Goal: Task Accomplishment & Management: Use online tool/utility

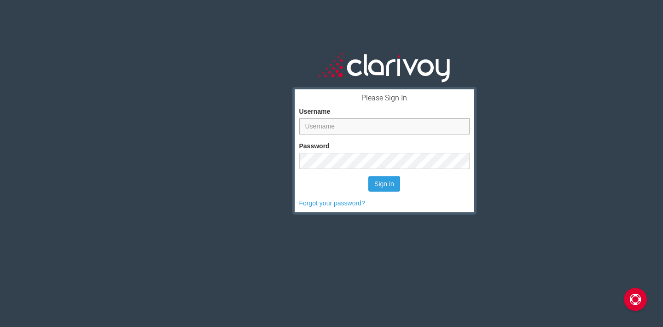
type input "twalker"
click at [364, 174] on form "Username twalker Password Sign in Forgot your password?" at bounding box center [384, 151] width 170 height 114
click at [388, 184] on button "Sign in" at bounding box center [384, 184] width 32 height 16
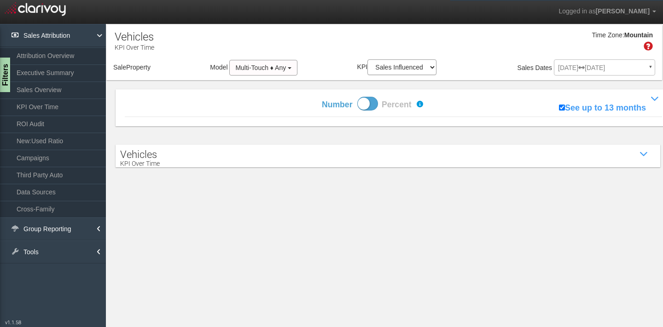
select select "object:194"
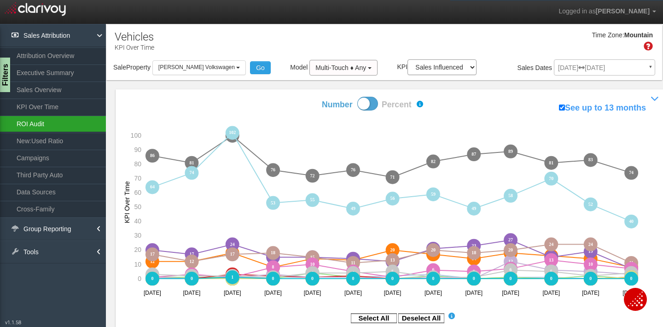
click at [37, 120] on link "ROI Audit" at bounding box center [53, 124] width 106 height 17
click at [37, 125] on link "ROI Audit" at bounding box center [53, 124] width 106 height 17
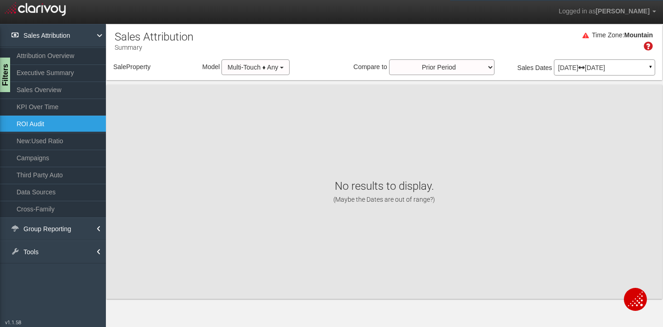
select select "object:299"
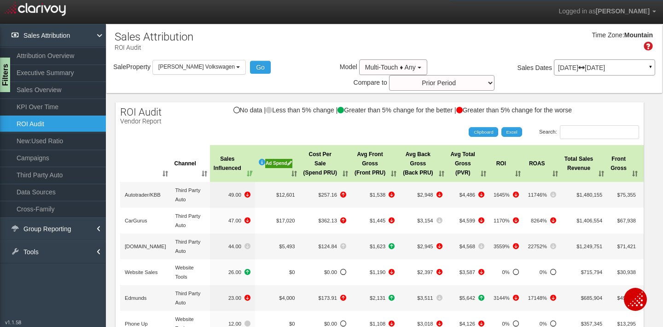
click at [273, 161] on div "Ad Spend" at bounding box center [278, 163] width 27 height 9
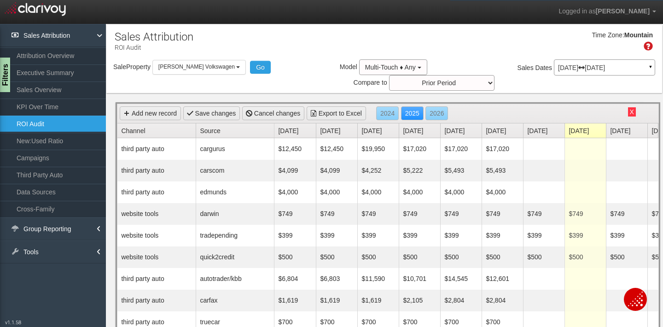
click at [136, 128] on link "Channel" at bounding box center [158, 130] width 75 height 14
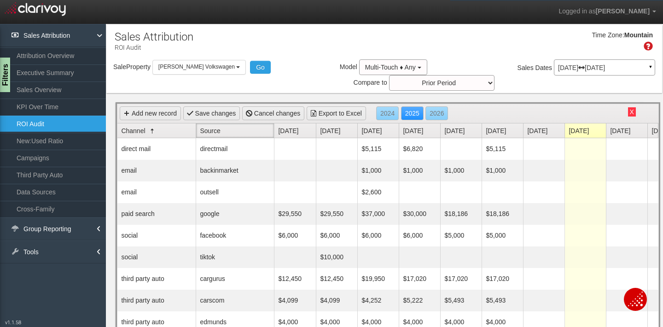
click at [222, 132] on link "Source" at bounding box center [237, 130] width 74 height 14
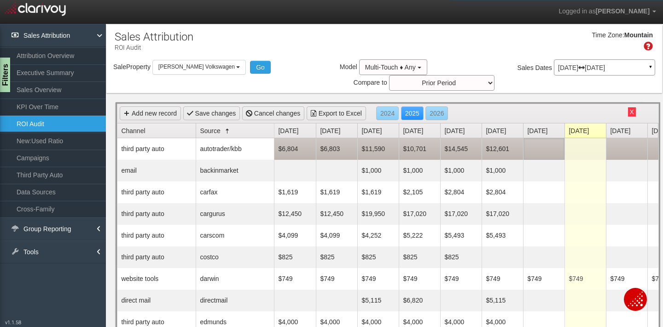
click at [543, 148] on td at bounding box center [543, 149] width 41 height 22
type input "12601"
type input "1000"
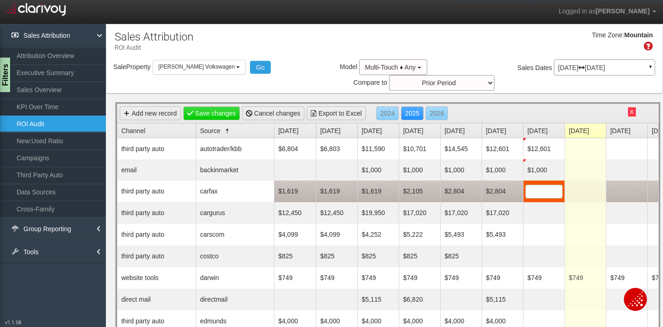
click at [541, 196] on span at bounding box center [543, 192] width 37 height 14
type input "2672"
click at [533, 201] on td "$2,672" at bounding box center [543, 190] width 41 height 21
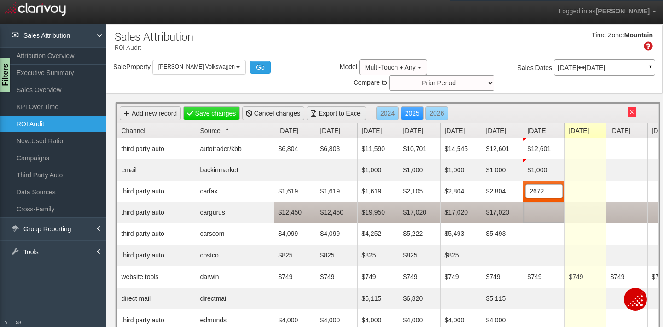
click at [543, 221] on td at bounding box center [543, 212] width 41 height 21
type input "12415"
type input "4099"
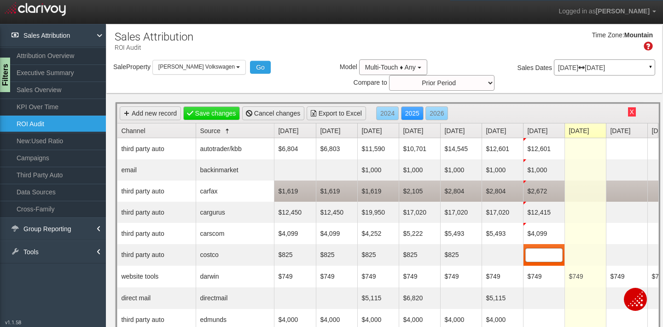
type input "1"
type input "750"
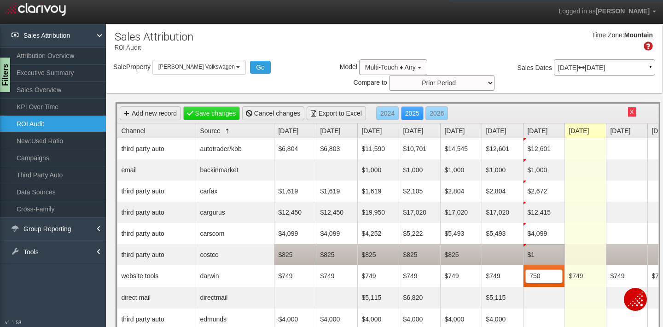
click at [540, 249] on td "$1" at bounding box center [543, 254] width 41 height 21
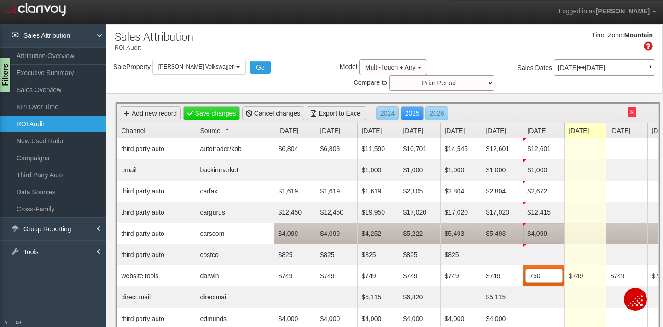
click at [546, 237] on td "$4,099" at bounding box center [543, 233] width 41 height 21
type input "5493"
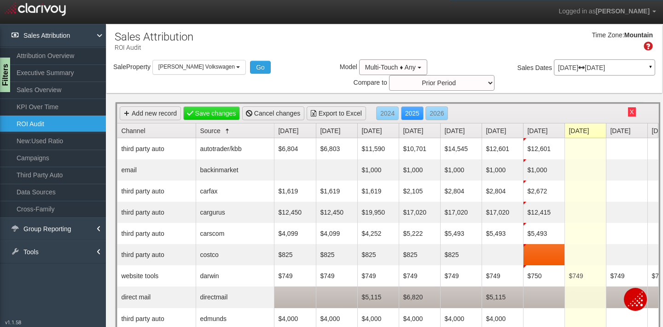
click at [530, 299] on td at bounding box center [543, 297] width 41 height 22
type input "5115"
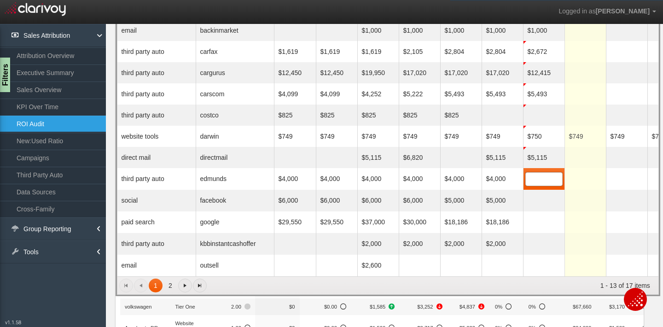
scroll to position [130, 0]
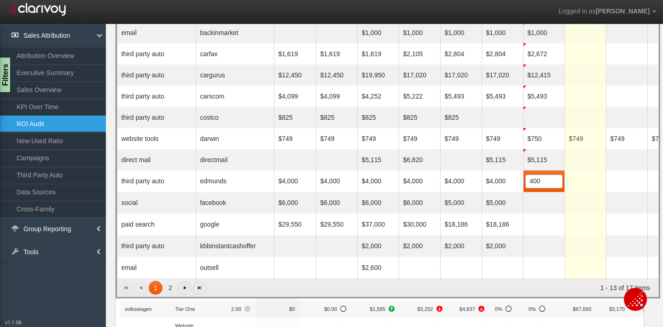
type input "4000"
type input "5000"
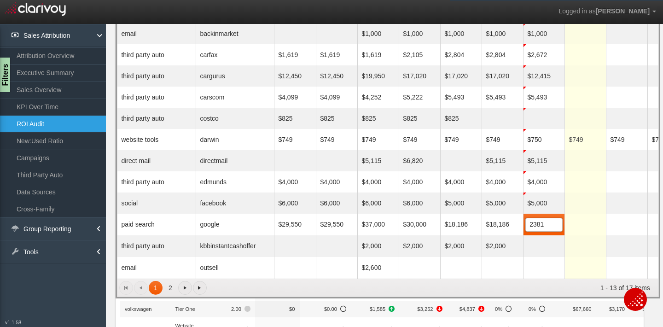
type input "23817"
click at [186, 291] on link "Go to the next page" at bounding box center [185, 288] width 14 height 14
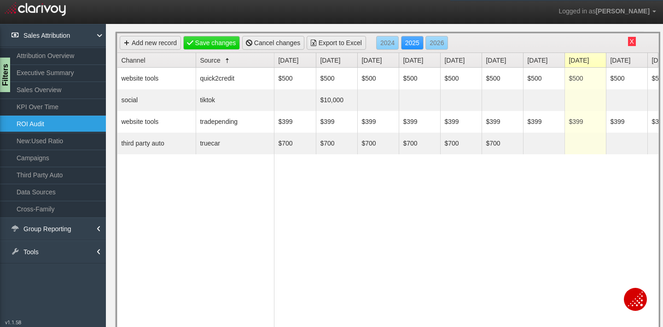
scroll to position [73, 0]
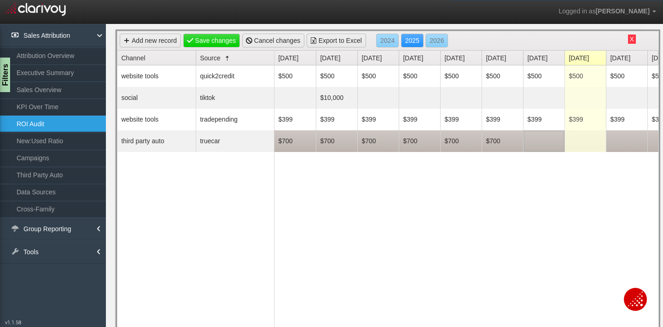
click at [542, 135] on td at bounding box center [543, 141] width 41 height 22
type input "750"
click at [534, 140] on td "$750" at bounding box center [543, 140] width 41 height 21
click at [499, 140] on td "$700" at bounding box center [501, 140] width 41 height 21
type input "1400"
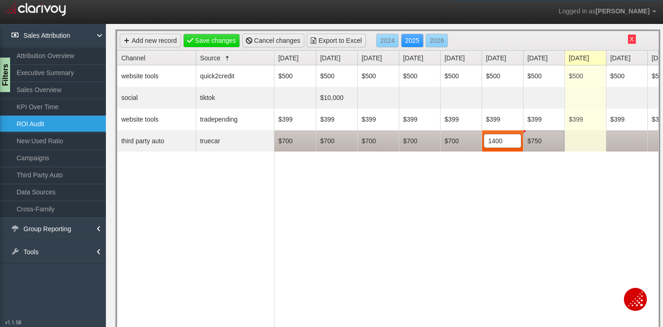
click at [536, 137] on td "$750" at bounding box center [543, 140] width 41 height 21
type input "1400"
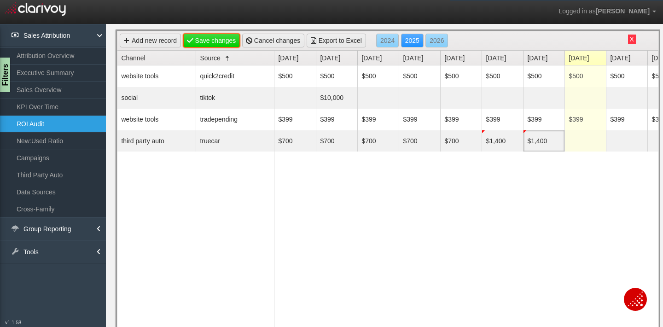
click at [209, 46] on link "Save changes" at bounding box center [211, 41] width 57 height 14
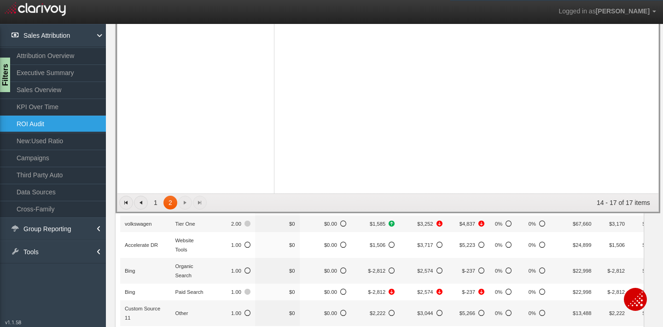
scroll to position [214, 0]
click at [156, 203] on link "1" at bounding box center [156, 204] width 14 height 14
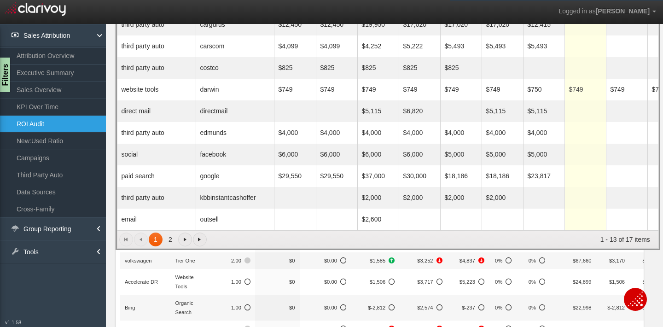
scroll to position [10, 0]
click at [169, 239] on link "2" at bounding box center [170, 239] width 14 height 14
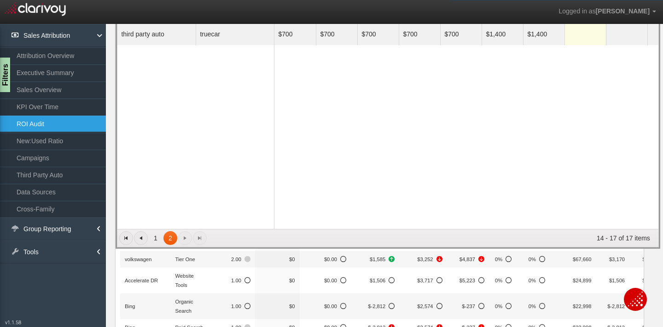
scroll to position [180, 0]
click at [150, 238] on link "1" at bounding box center [156, 237] width 14 height 14
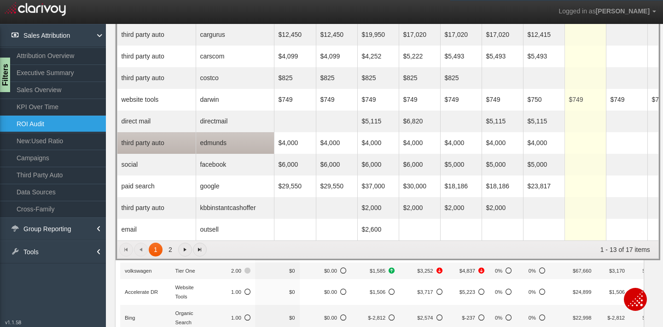
scroll to position [0, 0]
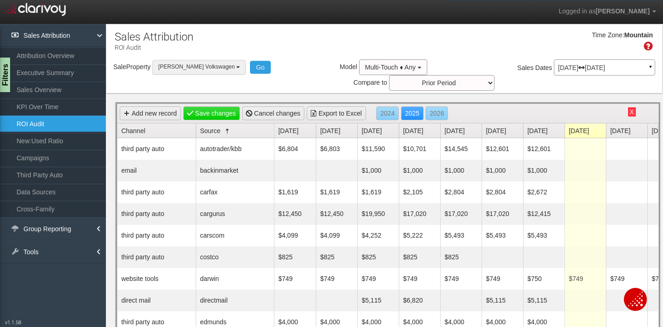
click at [216, 65] on button "[PERSON_NAME] Volkswagen" at bounding box center [198, 67] width 93 height 14
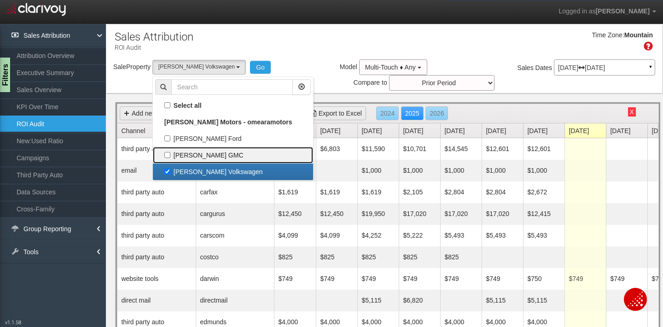
click at [207, 159] on label "[PERSON_NAME] GMC" at bounding box center [233, 155] width 156 height 12
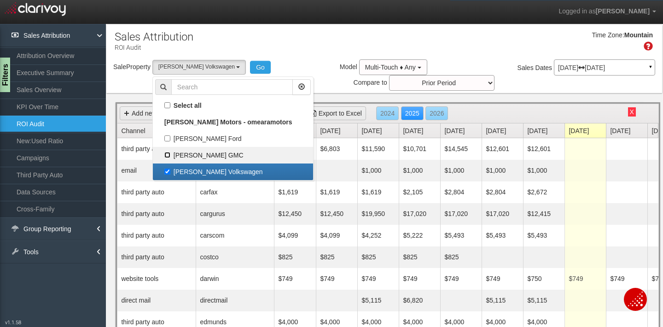
click at [170, 158] on input "[PERSON_NAME] GMC" at bounding box center [167, 155] width 6 height 6
checkbox input "true"
select select "object:298"
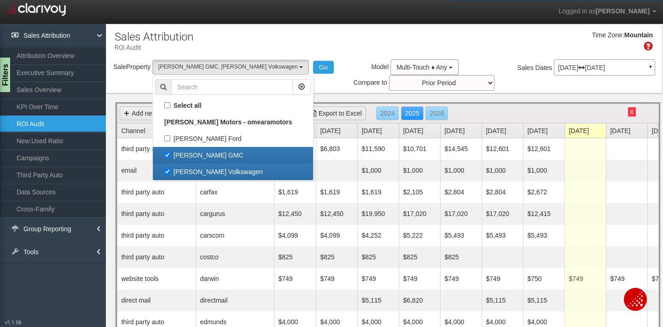
click at [204, 172] on label "[PERSON_NAME] Volkswagen" at bounding box center [233, 172] width 156 height 12
click at [170, 172] on input "[PERSON_NAME] Volkswagen" at bounding box center [167, 171] width 6 height 6
checkbox input "false"
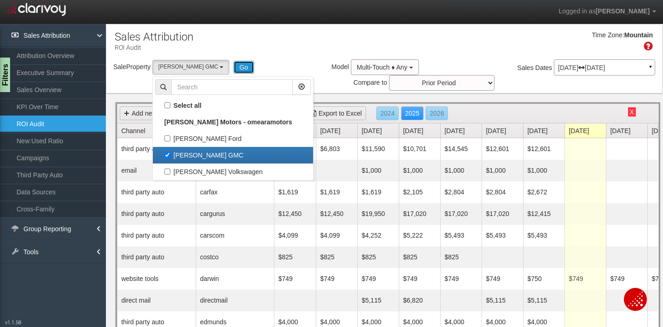
click at [233, 72] on button "Go" at bounding box center [243, 67] width 21 height 13
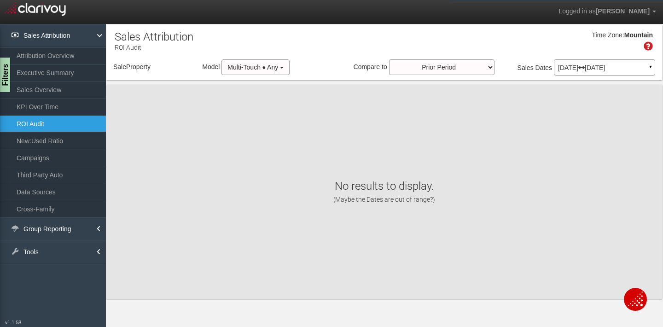
select select "object:357"
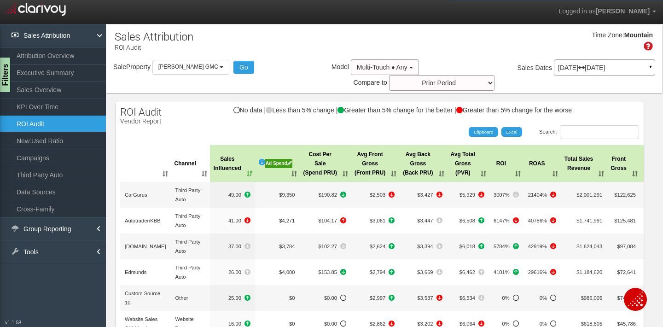
click at [278, 159] on div "Ad Spend" at bounding box center [278, 163] width 27 height 9
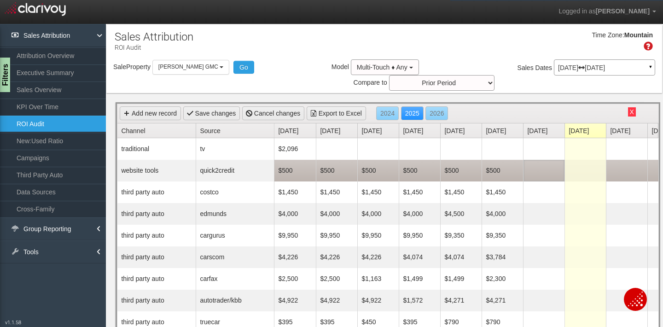
click at [562, 160] on td at bounding box center [543, 171] width 41 height 22
type input "500"
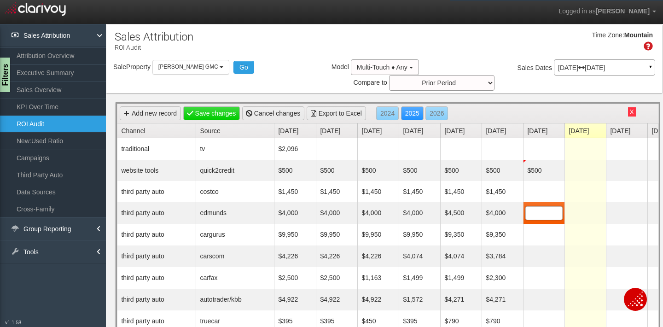
click at [221, 123] on link "Source" at bounding box center [237, 130] width 74 height 14
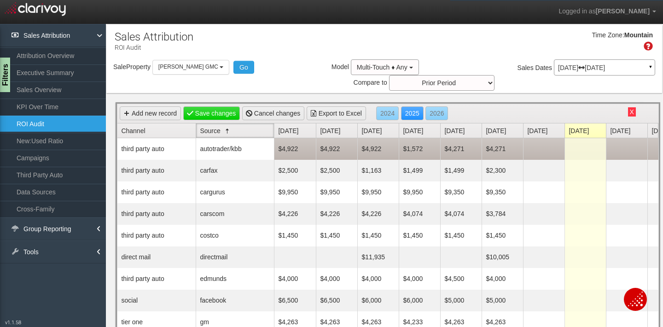
click at [539, 138] on td at bounding box center [543, 149] width 41 height 22
type input "1503"
type input "19001"
type input "1"
click at [541, 140] on td "$1,503" at bounding box center [543, 148] width 41 height 21
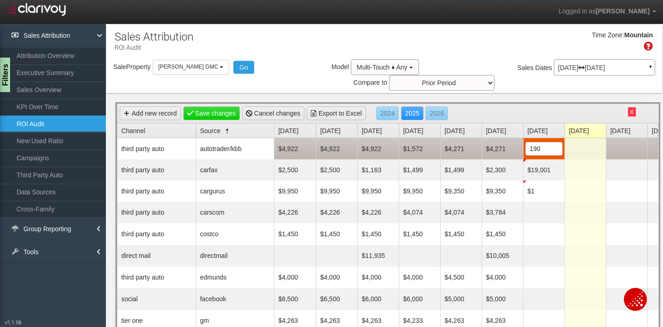
type input "1900"
type input "2300"
type input "1300"
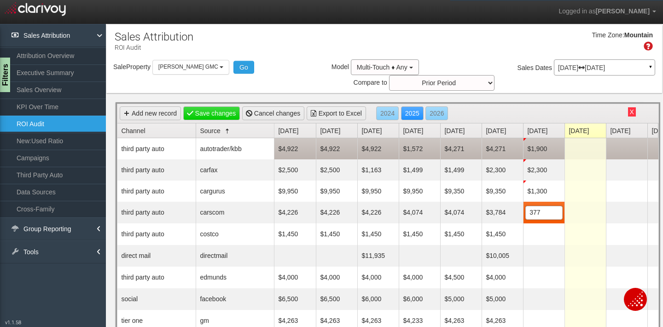
type input "3774"
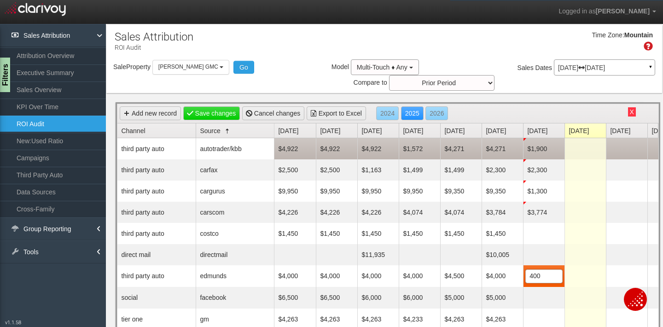
type input "4000"
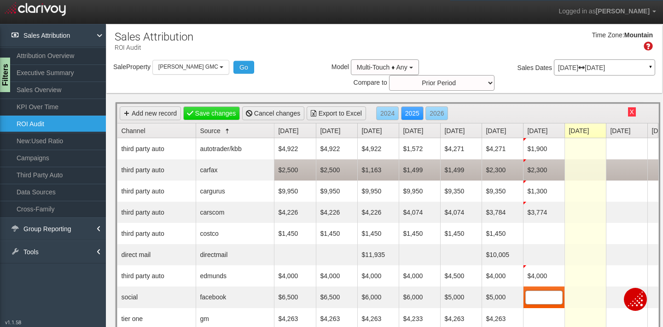
click at [538, 159] on td "$2,300" at bounding box center [543, 169] width 41 height 21
type input "1499"
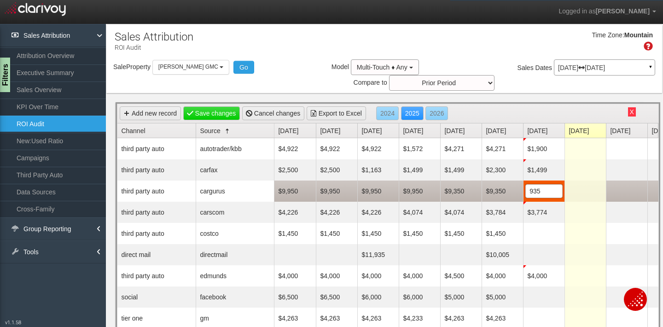
type input "9350"
type input "1"
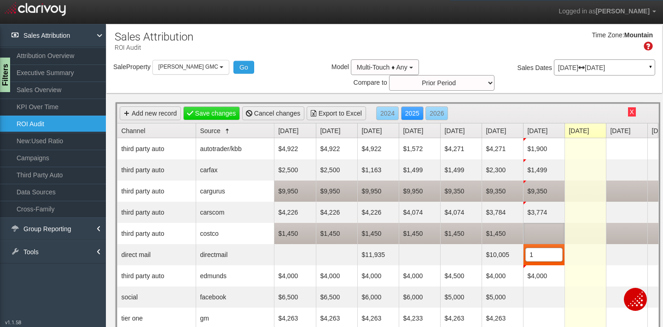
click at [546, 223] on td at bounding box center [543, 233] width 41 height 21
type input "1450"
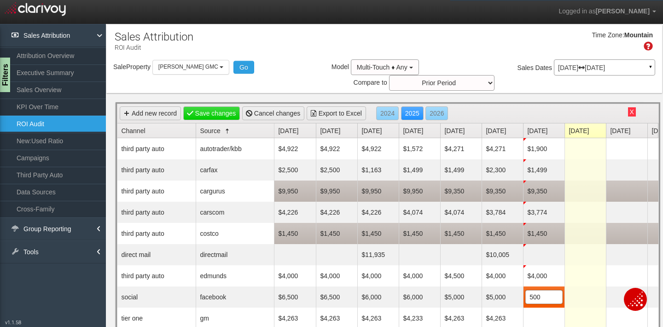
type input "5000"
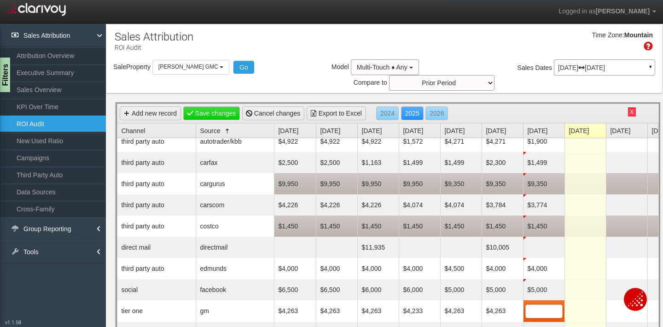
scroll to position [46, 0]
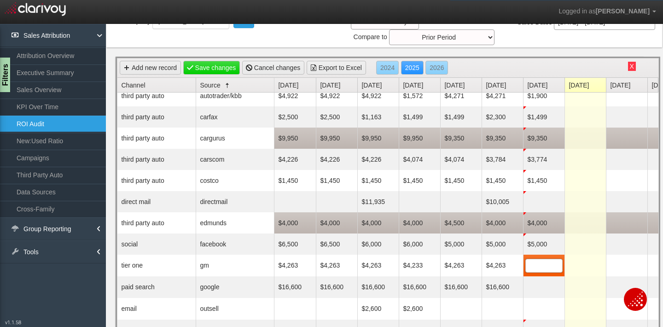
click at [546, 212] on td "$4,000" at bounding box center [543, 222] width 41 height 21
type input "5000"
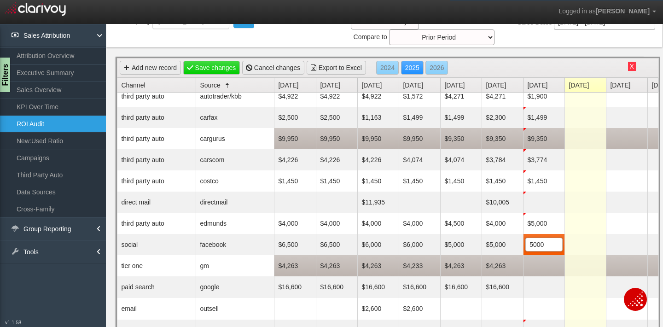
click at [531, 255] on td at bounding box center [543, 265] width 41 height 21
type input "25404"
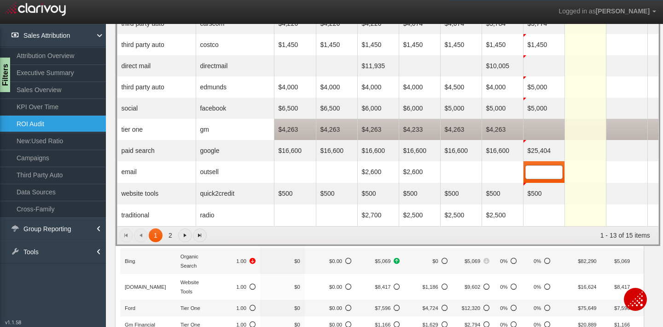
scroll to position [183, 0]
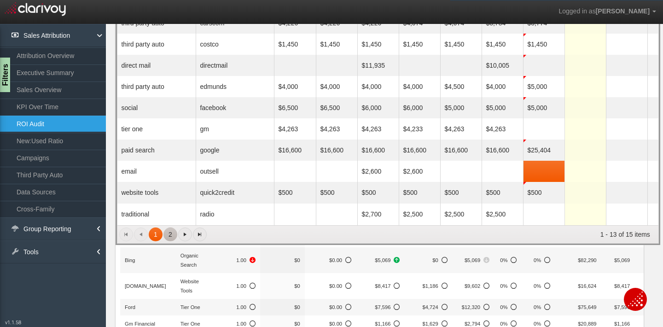
click at [169, 227] on link "2" at bounding box center [170, 234] width 14 height 14
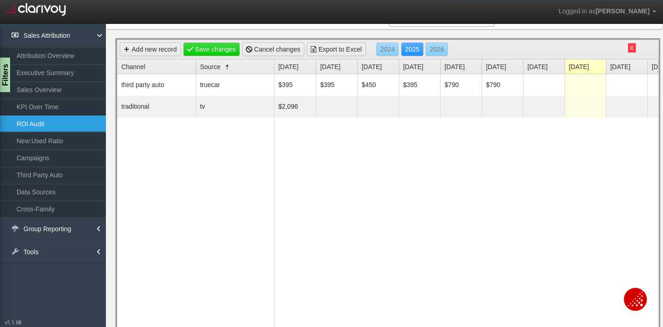
scroll to position [21, 0]
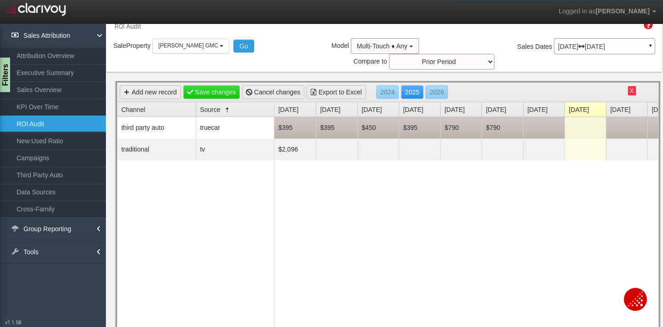
click at [539, 117] on td at bounding box center [543, 128] width 41 height 22
type input "790"
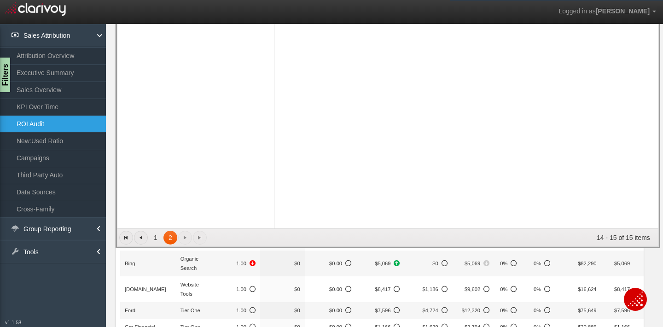
scroll to position [181, 0]
click at [155, 229] on link "1" at bounding box center [156, 236] width 14 height 14
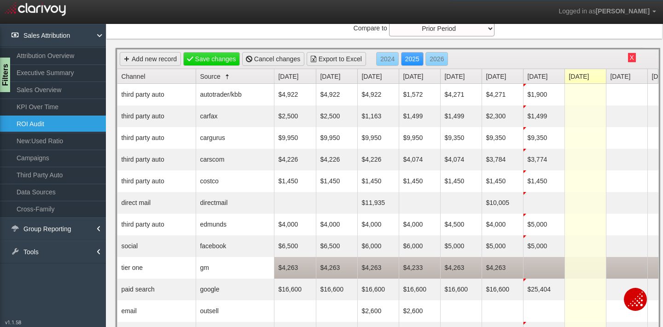
scroll to position [54, 0]
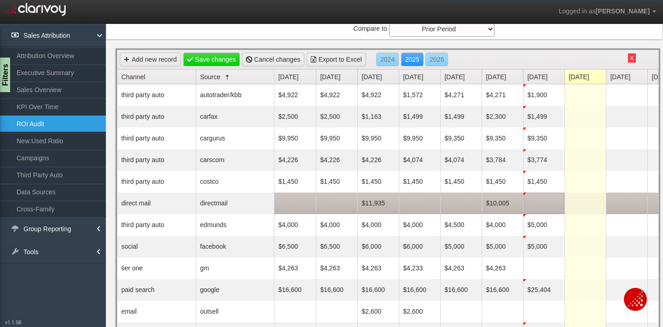
click at [538, 192] on td at bounding box center [543, 203] width 41 height 22
type input "5115"
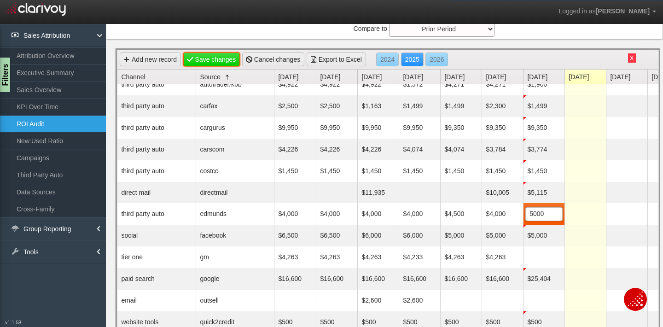
click at [197, 52] on link "Save changes" at bounding box center [211, 59] width 57 height 14
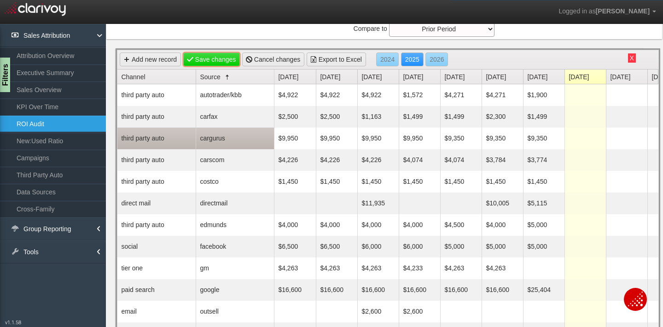
scroll to position [0, 0]
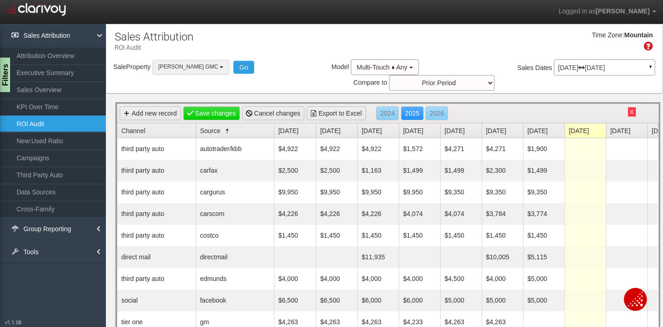
click at [196, 69] on button "[PERSON_NAME] GMC" at bounding box center [190, 67] width 77 height 14
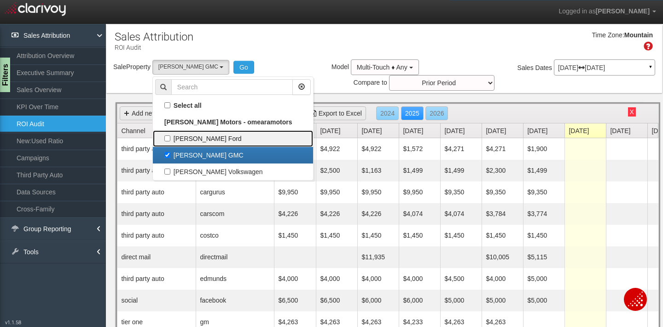
click at [197, 136] on label "[PERSON_NAME] Ford" at bounding box center [233, 139] width 156 height 12
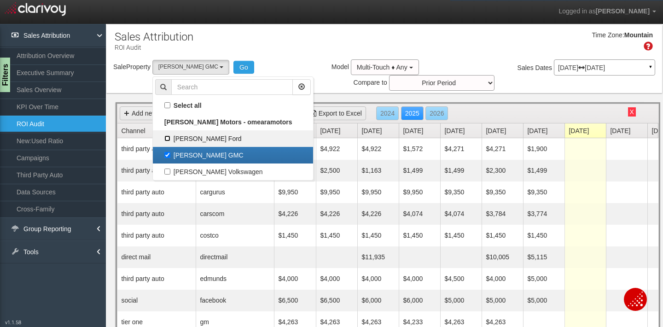
click at [170, 136] on input "[PERSON_NAME] Ford" at bounding box center [167, 138] width 6 height 6
checkbox input "true"
select select "object:356"
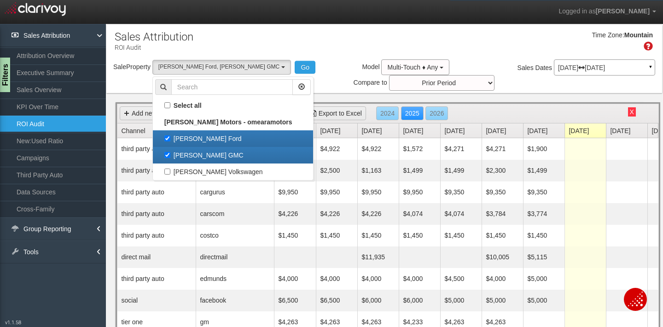
scroll to position [17, 0]
click at [197, 155] on label "[PERSON_NAME] GMC" at bounding box center [233, 155] width 156 height 12
click at [170, 155] on input "[PERSON_NAME] GMC" at bounding box center [167, 155] width 6 height 6
checkbox input "false"
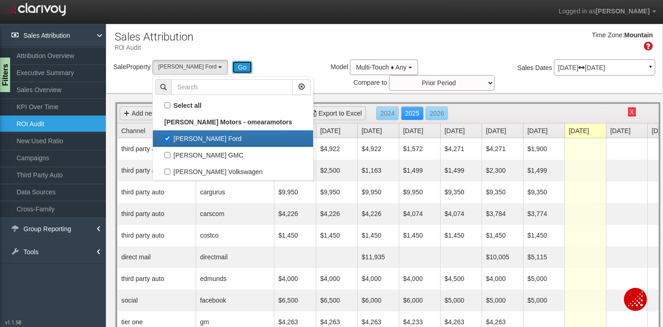
click at [232, 64] on button "Go" at bounding box center [242, 67] width 21 height 13
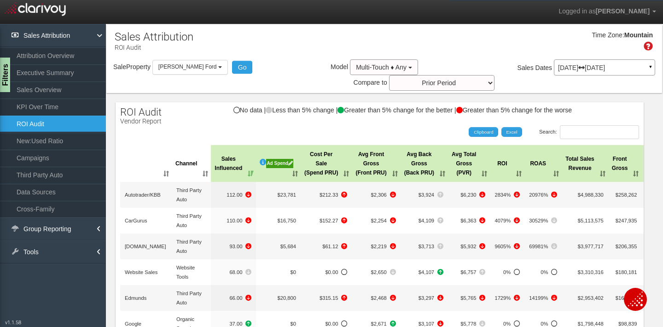
click at [269, 159] on div "Ad Spend" at bounding box center [279, 163] width 27 height 9
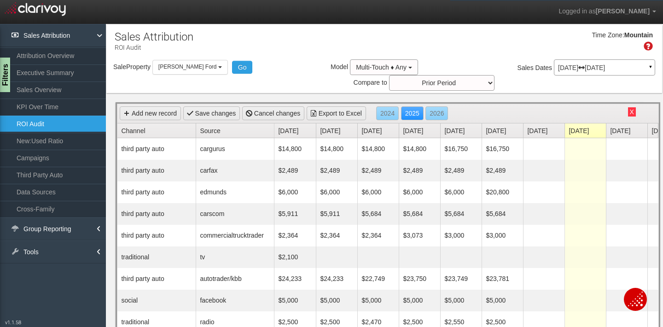
click at [216, 123] on link "Source" at bounding box center [237, 130] width 74 height 14
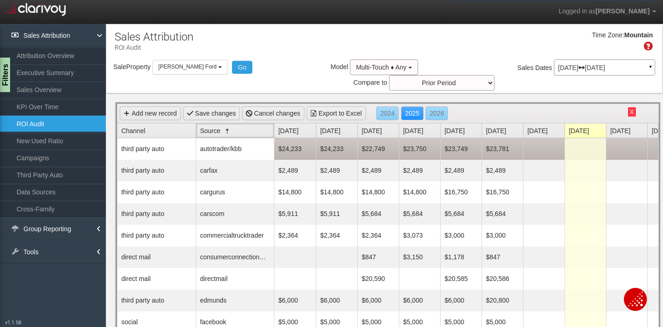
click at [542, 138] on td at bounding box center [543, 149] width 41 height 22
type input "23749"
type input "9957"
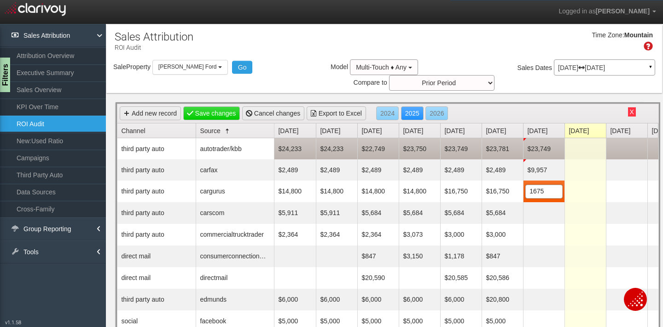
type input "16750"
type input "5684"
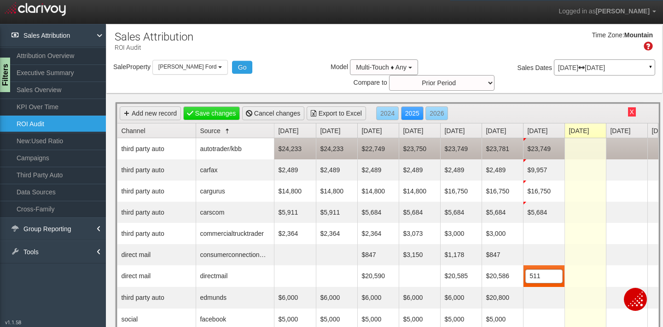
type input "5115"
type input "6000"
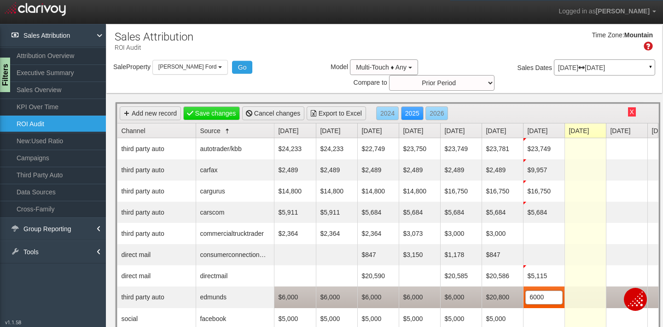
click at [492, 286] on td "$20,800" at bounding box center [501, 297] width 41 height 22
type input "6000"
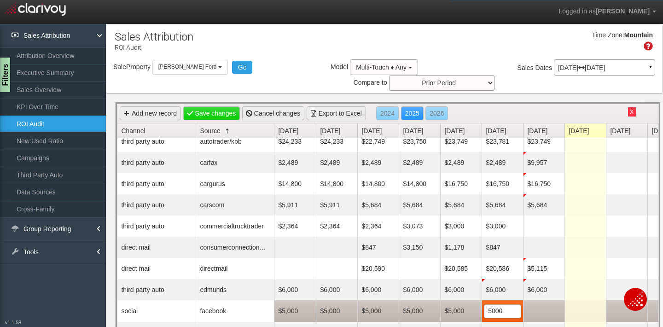
click at [544, 300] on td at bounding box center [543, 311] width 41 height 22
type input "5000"
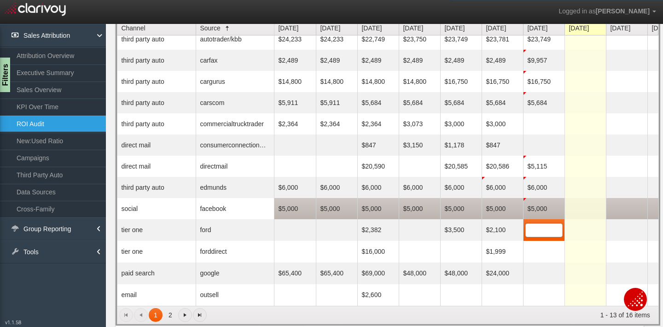
scroll to position [104, 0]
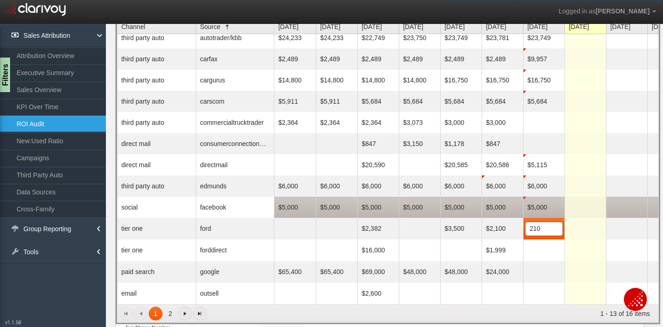
type input "2100"
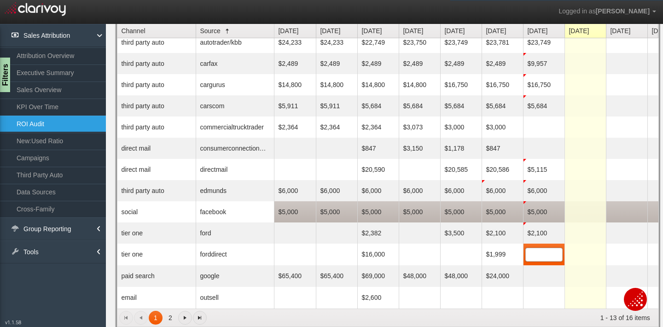
scroll to position [100, 0]
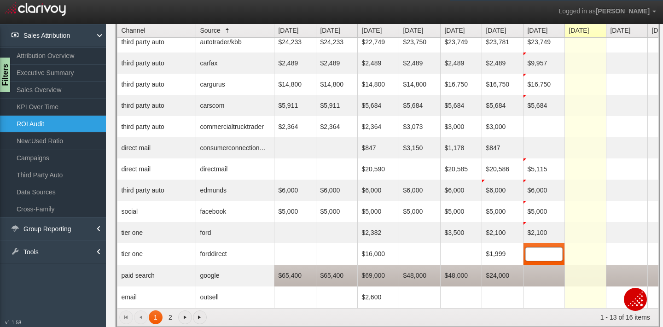
click at [540, 265] on td at bounding box center [543, 276] width 41 height 22
type input "26000"
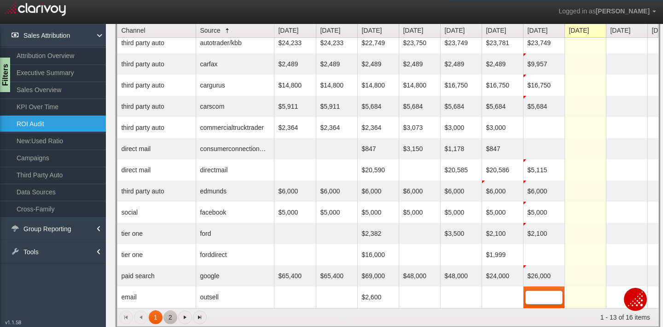
click at [169, 310] on link "2" at bounding box center [170, 317] width 14 height 14
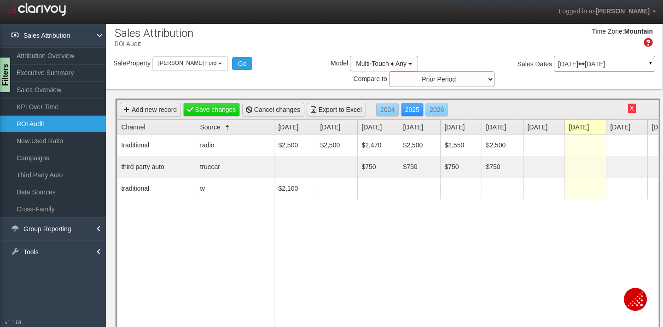
scroll to position [3, 0]
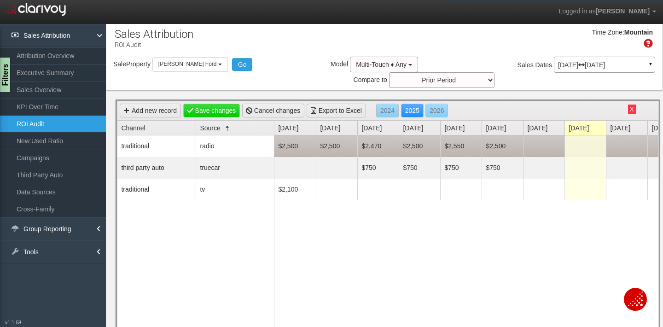
click at [542, 135] on td at bounding box center [543, 146] width 41 height 22
type input "2500"
type input "750"
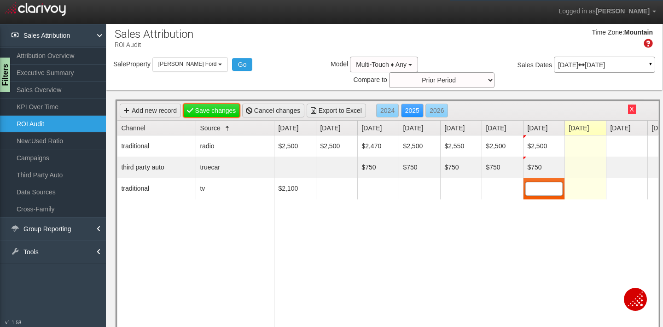
click at [205, 104] on link "Save changes" at bounding box center [211, 111] width 57 height 14
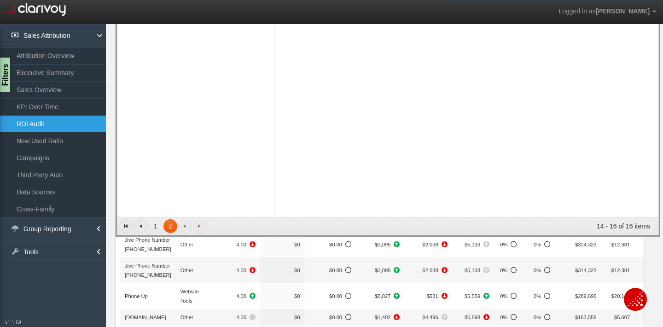
scroll to position [192, 0]
click at [155, 219] on link "1" at bounding box center [156, 226] width 14 height 14
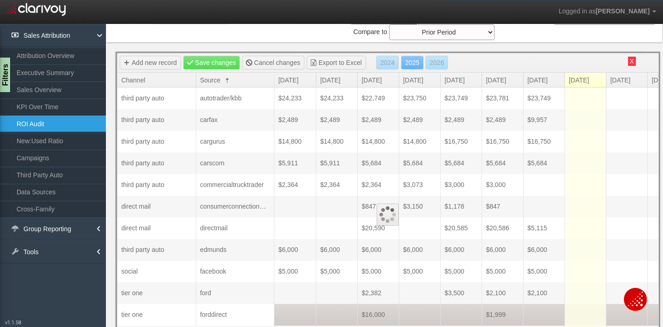
scroll to position [41, 0]
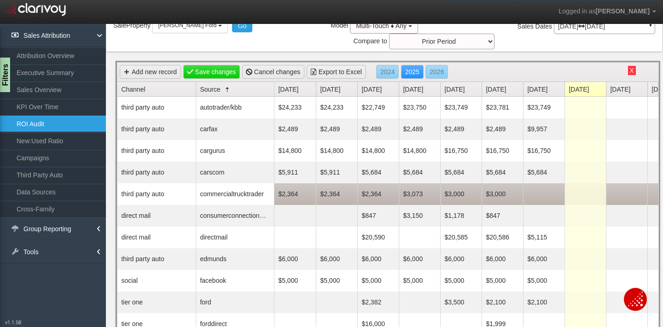
click at [550, 183] on td at bounding box center [543, 194] width 41 height 22
type input "3000"
type input "847"
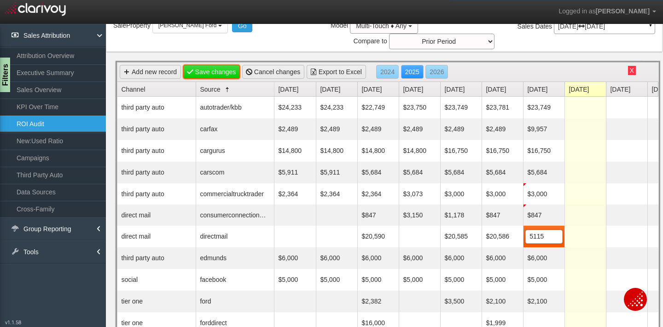
click at [212, 65] on link "Save changes" at bounding box center [211, 72] width 57 height 14
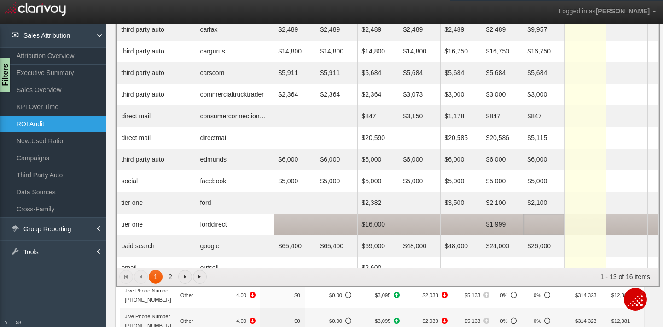
click at [537, 214] on td at bounding box center [543, 225] width 41 height 22
type input "19076"
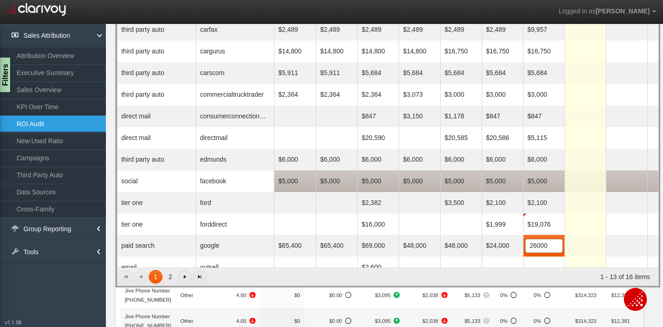
scroll to position [0, 0]
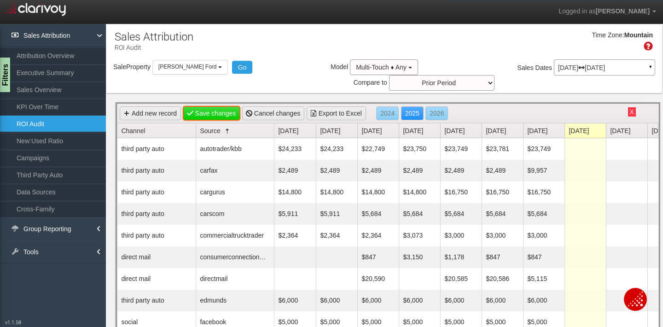
click at [205, 106] on link "Save changes" at bounding box center [211, 113] width 57 height 14
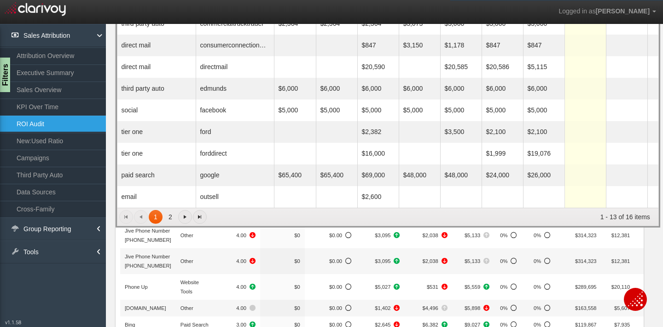
scroll to position [202, 0]
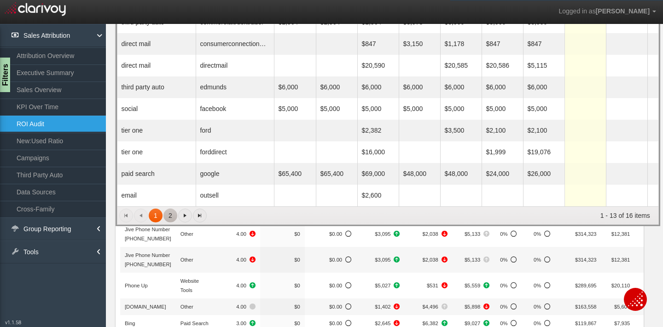
click at [171, 209] on link "2" at bounding box center [170, 216] width 14 height 14
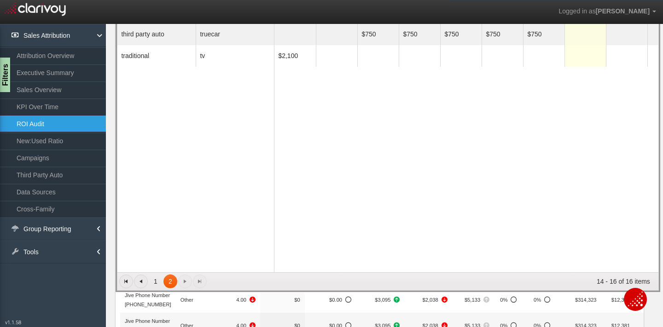
scroll to position [146, 0]
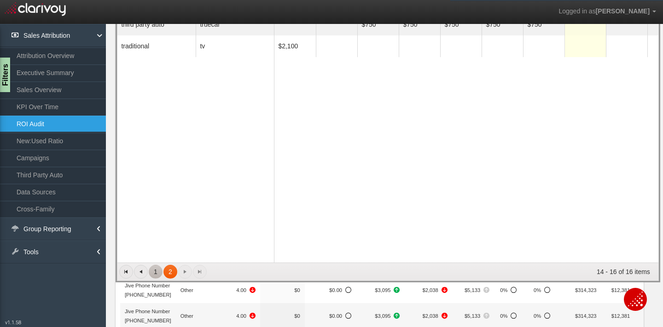
click at [155, 265] on link "1" at bounding box center [156, 272] width 14 height 14
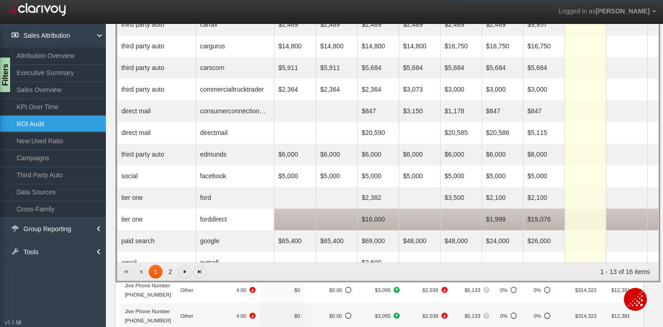
scroll to position [0, 0]
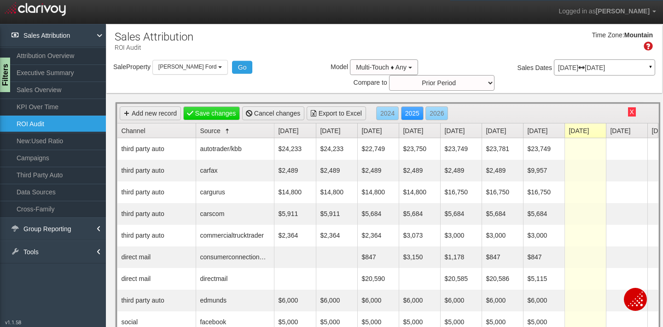
click at [217, 12] on nav "Logged in as [PERSON_NAME] Edit Profile Change Password Signout" at bounding box center [331, 12] width 663 height 24
click at [203, 104] on div "Add new record Save changes Cancel changes Export to Excel 2024 2025 2026" at bounding box center [387, 113] width 541 height 19
click at [203, 106] on link "Save changes" at bounding box center [211, 113] width 57 height 14
click at [34, 57] on link "Attribution Overview" at bounding box center [53, 55] width 106 height 17
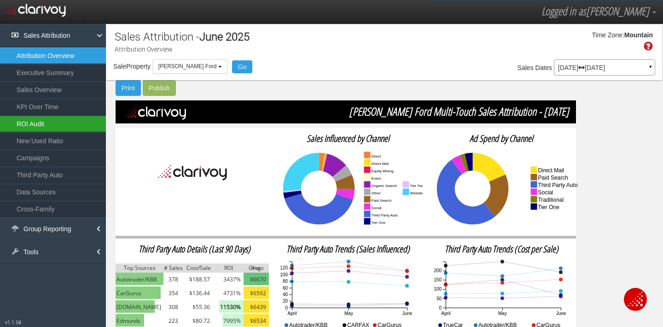
click at [30, 122] on link "ROI Audit" at bounding box center [53, 124] width 106 height 17
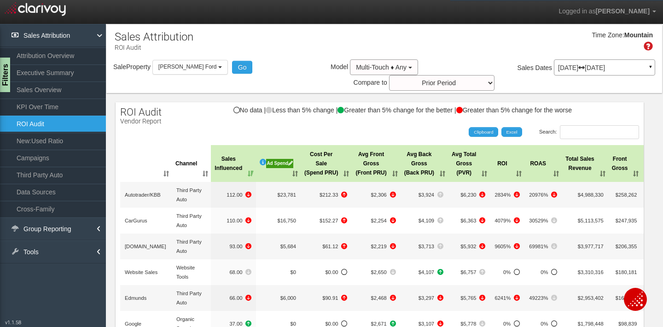
click at [321, 149] on th "Cost Per Sale (Spend PRU)" at bounding box center [326, 163] width 51 height 37
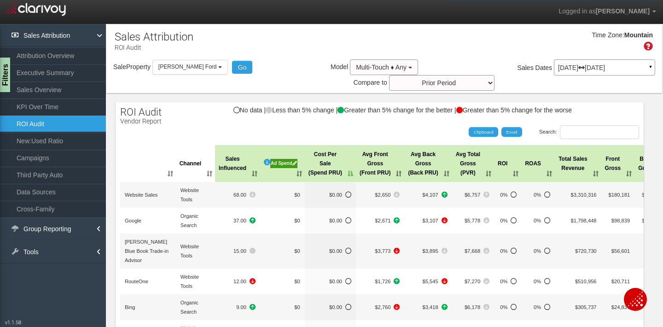
click at [321, 149] on th "Cost Per Sale (Spend PRU)" at bounding box center [330, 163] width 51 height 37
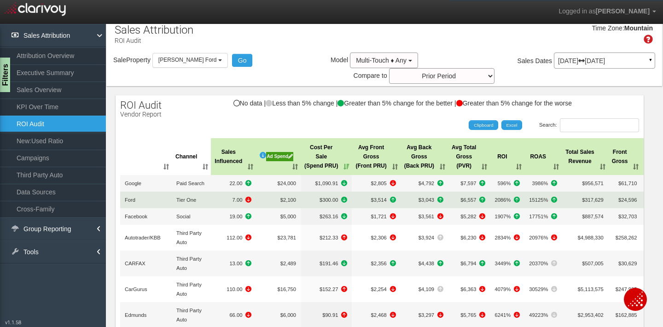
scroll to position [9, 0]
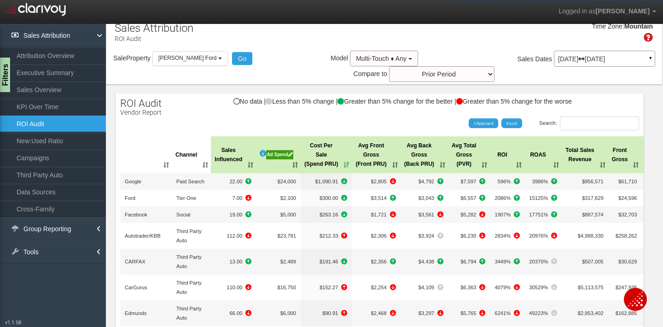
click at [226, 144] on th "Sales Influenced" at bounding box center [233, 154] width 45 height 37
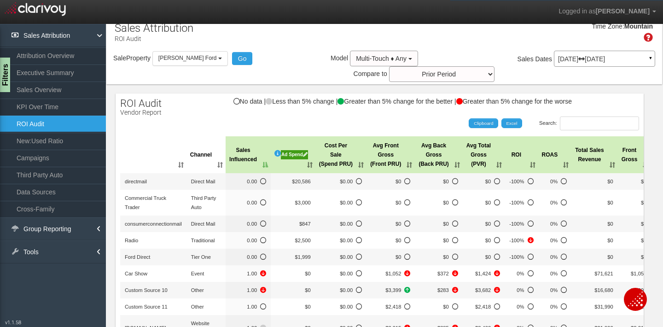
click at [243, 145] on th "Sales Influenced" at bounding box center [248, 154] width 45 height 37
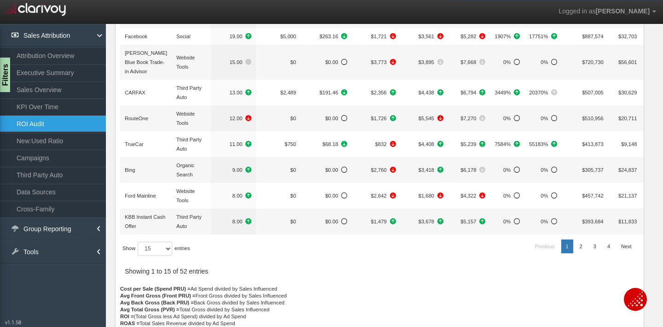
scroll to position [325, 0]
click at [580, 239] on link "2" at bounding box center [581, 246] width 12 height 14
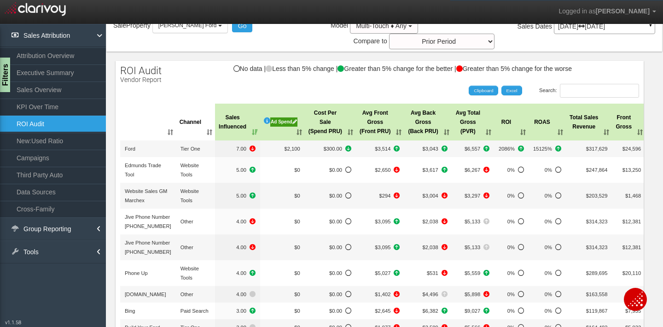
scroll to position [0, 0]
